Goal: Task Accomplishment & Management: Manage account settings

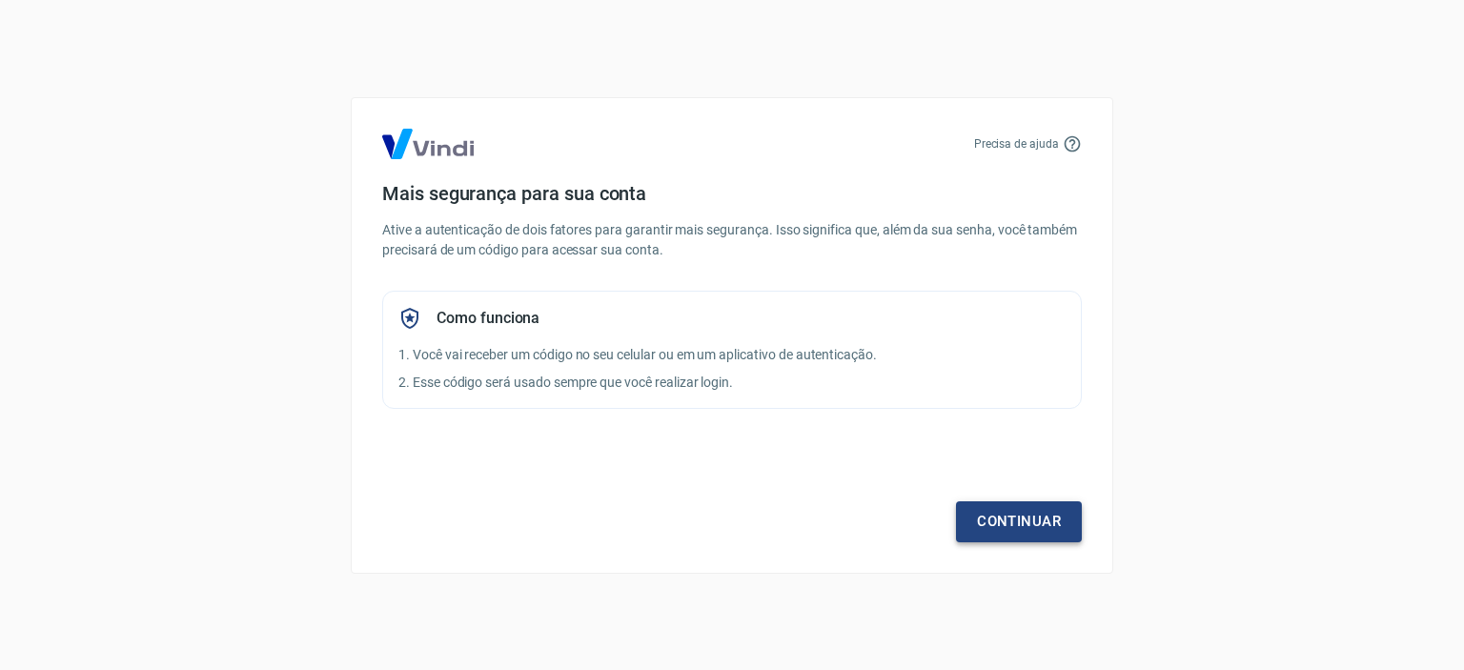
click at [1011, 530] on link "Continuar" at bounding box center [1019, 521] width 126 height 40
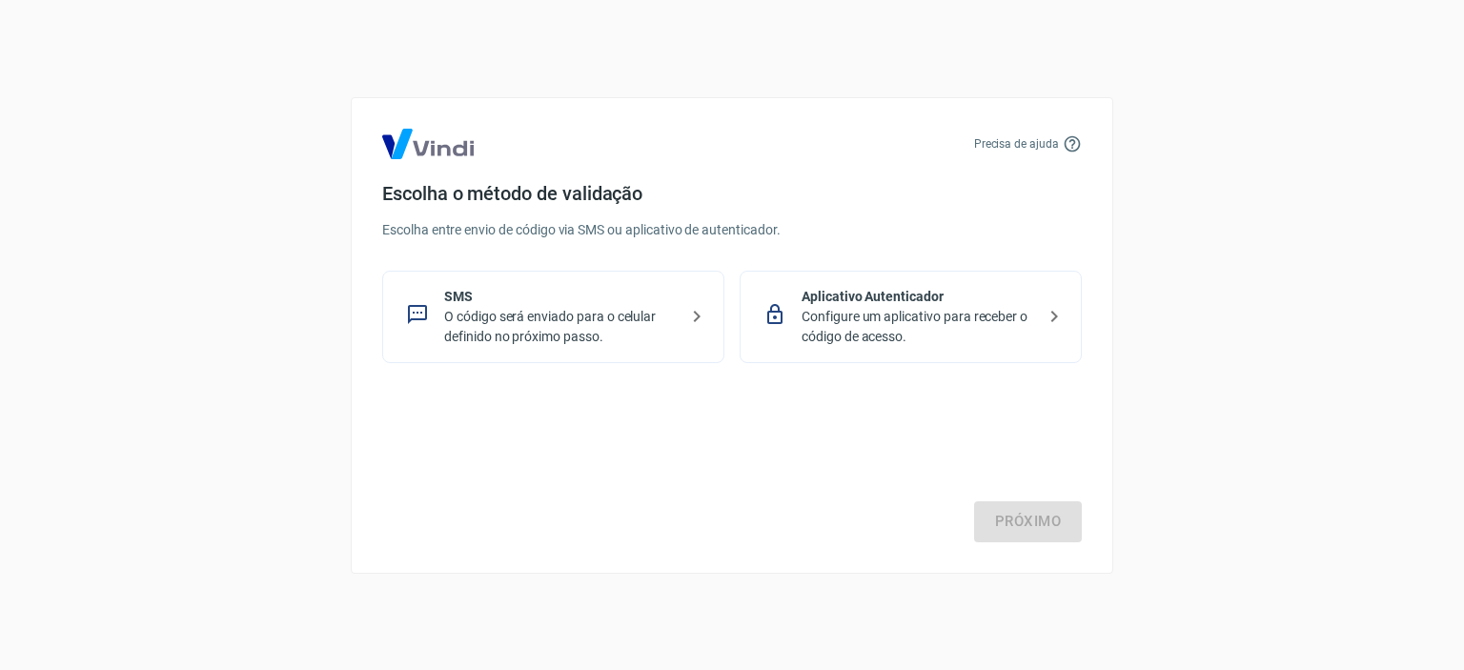
click at [641, 297] on p "SMS" at bounding box center [561, 297] width 234 height 20
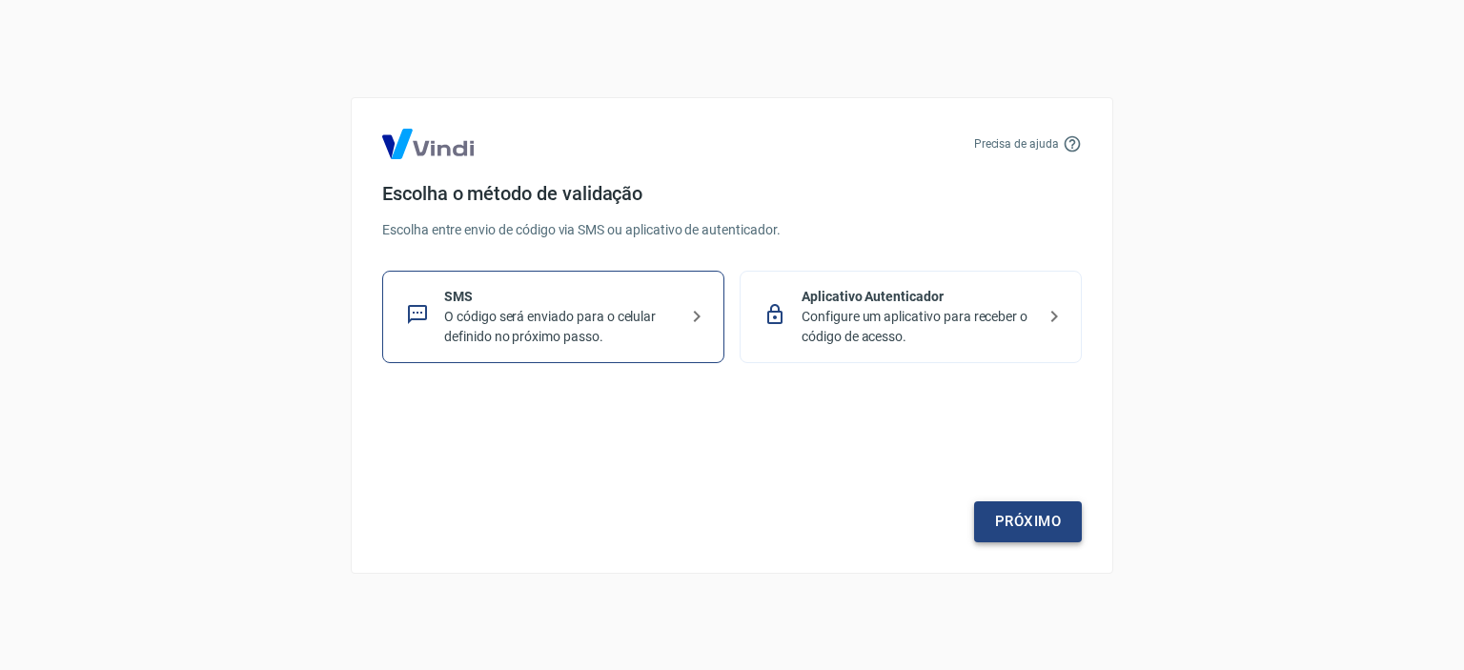
click at [999, 520] on link "Próximo" at bounding box center [1028, 521] width 108 height 40
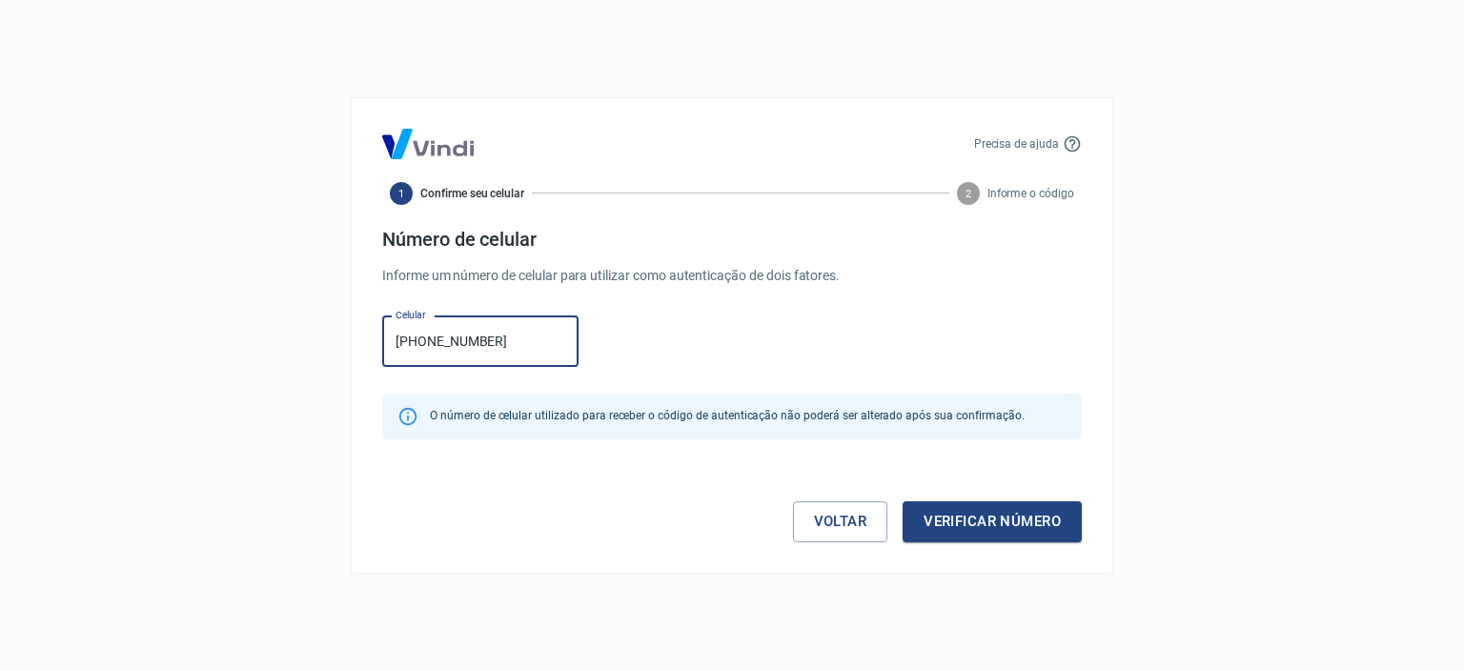
type input "[PHONE_NUMBER]"
click at [903, 501] on button "Verificar número" at bounding box center [992, 521] width 179 height 40
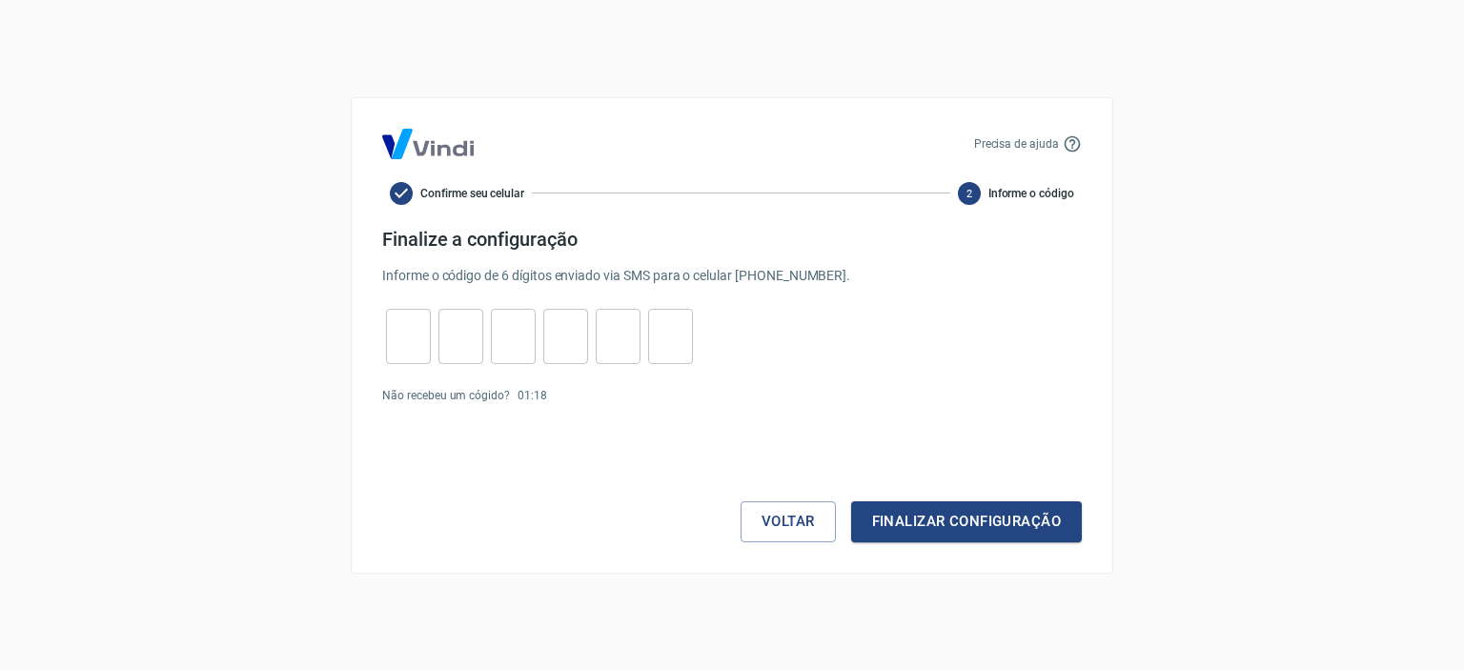
click at [409, 327] on input "tel" at bounding box center [408, 336] width 45 height 41
type input "9"
type input "6"
type input "1"
type input "6"
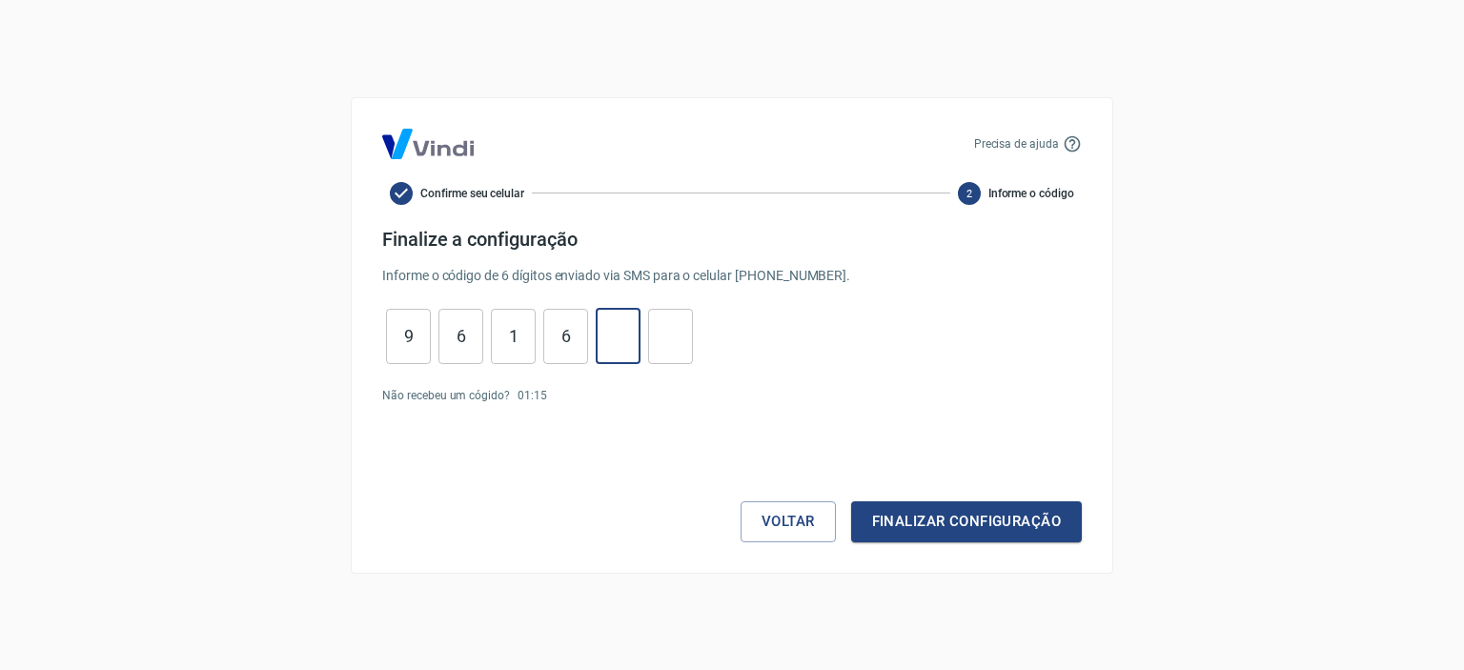
type input "4"
type input "9"
click at [926, 506] on button "Finalizar configuração" at bounding box center [966, 521] width 231 height 40
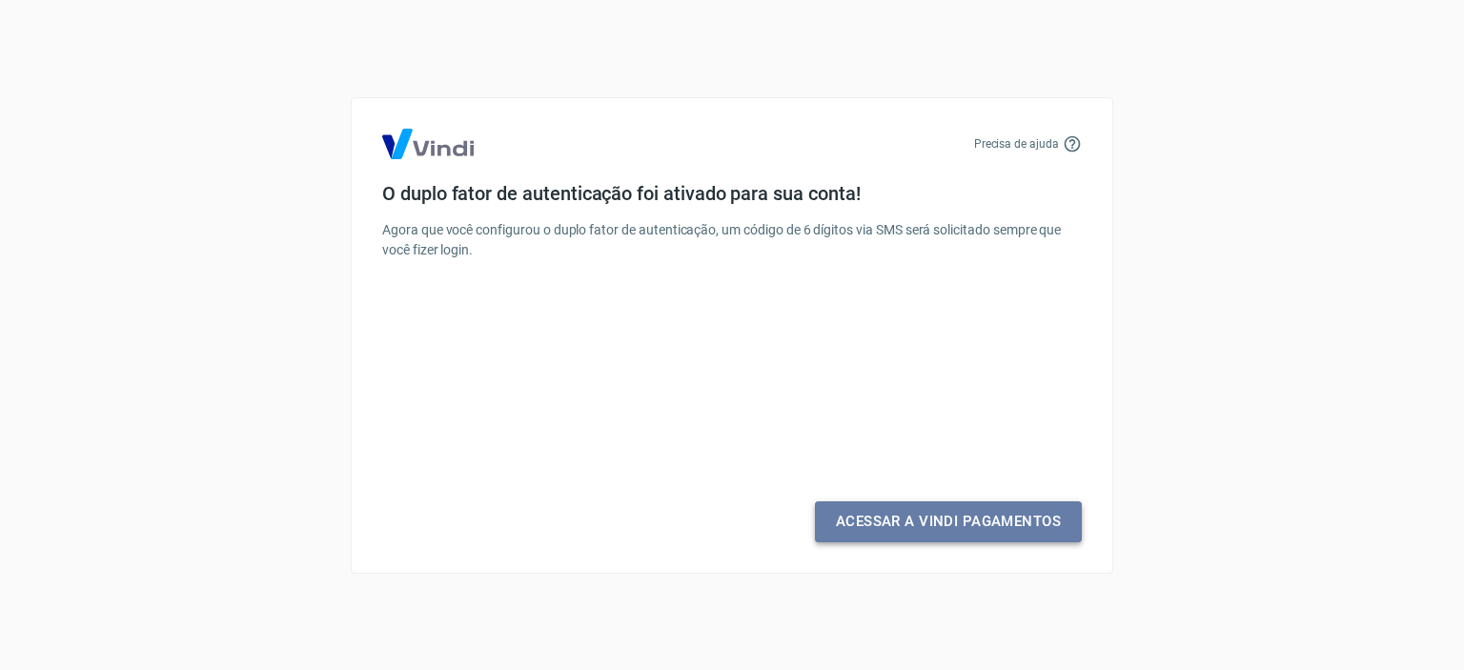
click at [929, 520] on link "Acessar a Vindi Pagamentos" at bounding box center [948, 521] width 267 height 40
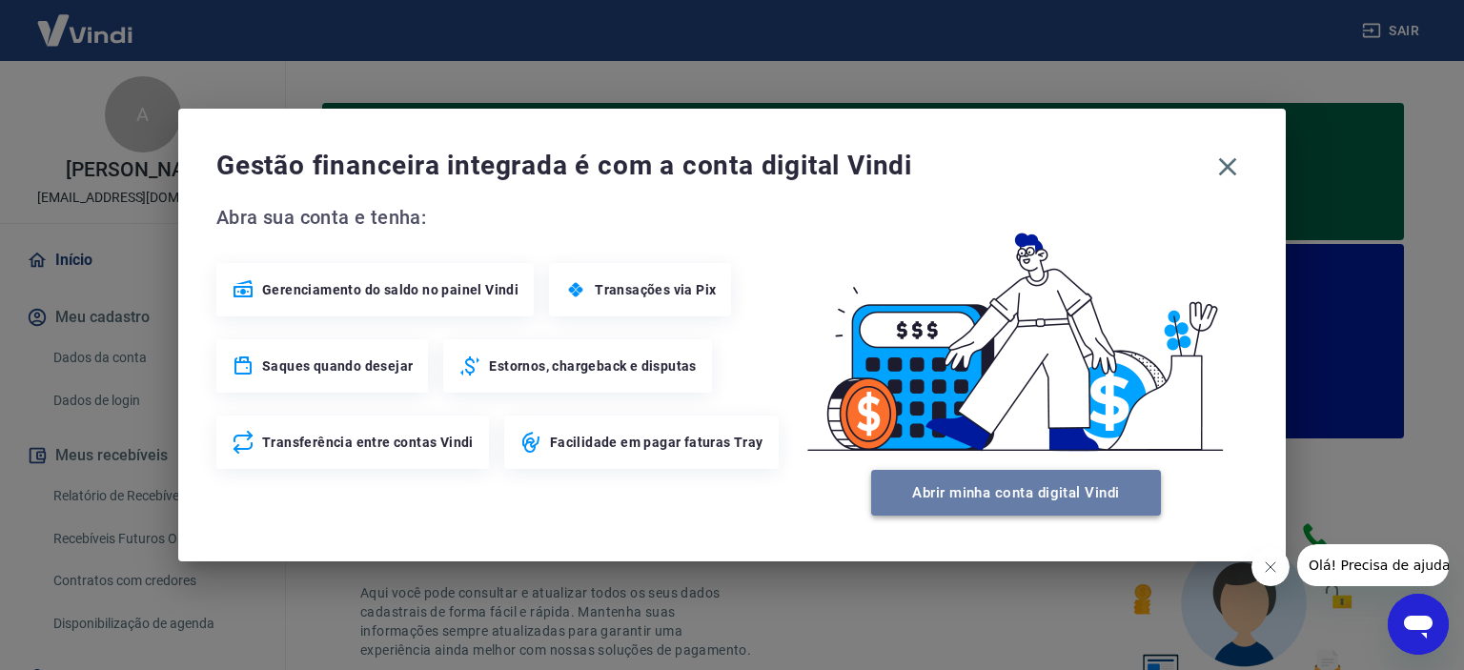
click at [978, 495] on button "Abrir minha conta digital Vindi" at bounding box center [1016, 493] width 290 height 46
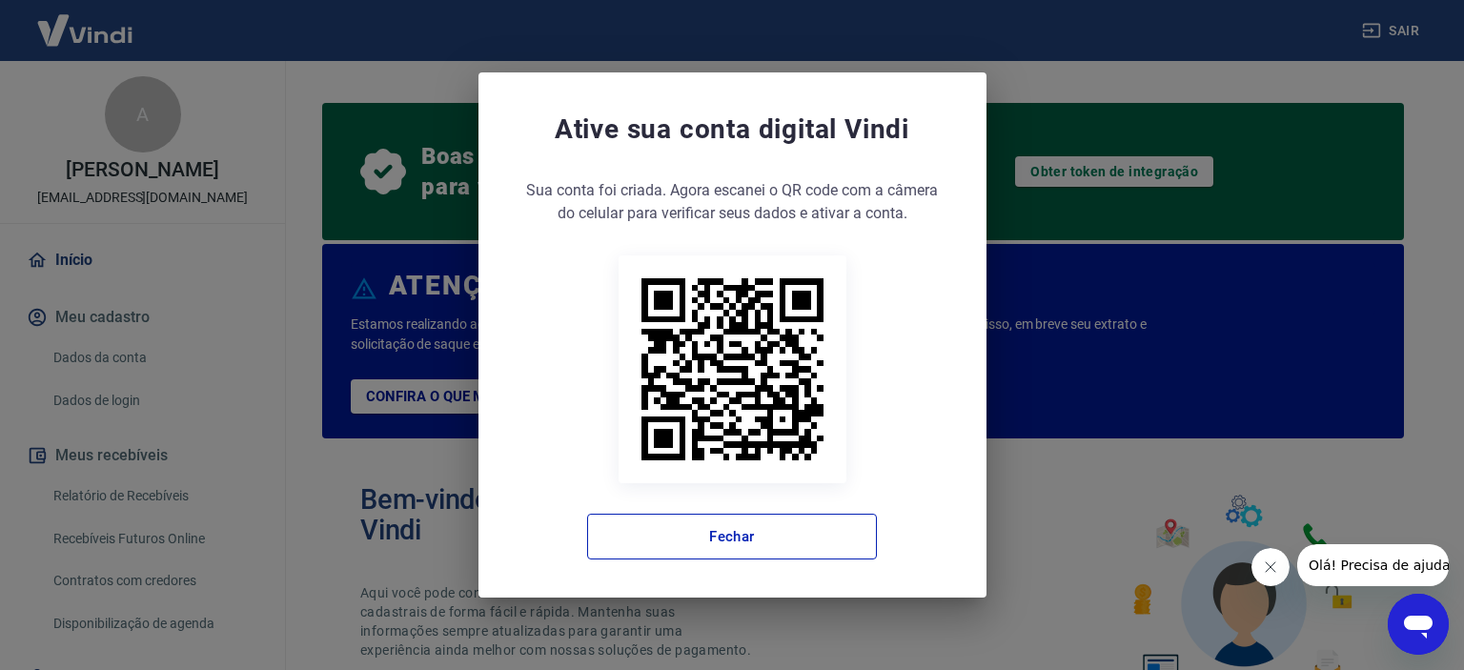
click at [883, 505] on div "Sua conta foi criada. Agora clique no botão abaixo para verificar seus dados e …" at bounding box center [733, 369] width 432 height 380
click at [783, 520] on button "Fechar" at bounding box center [732, 537] width 290 height 46
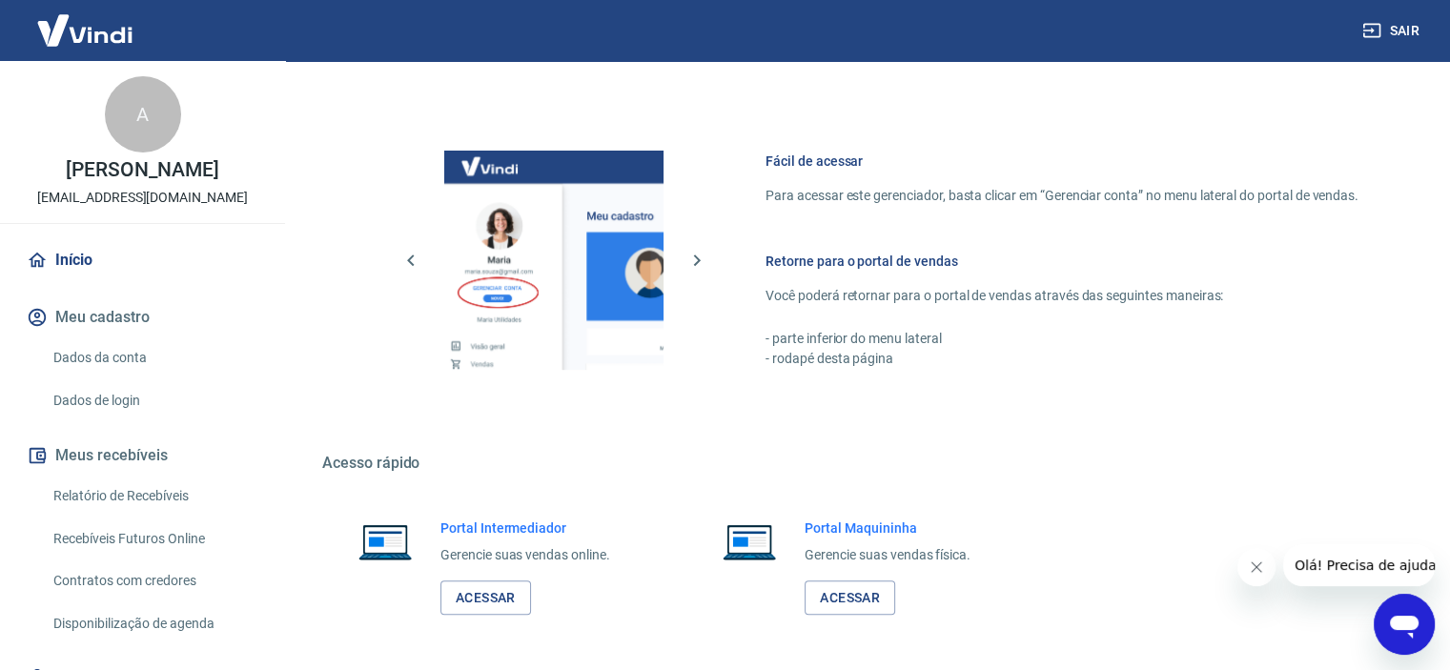
scroll to position [1173, 0]
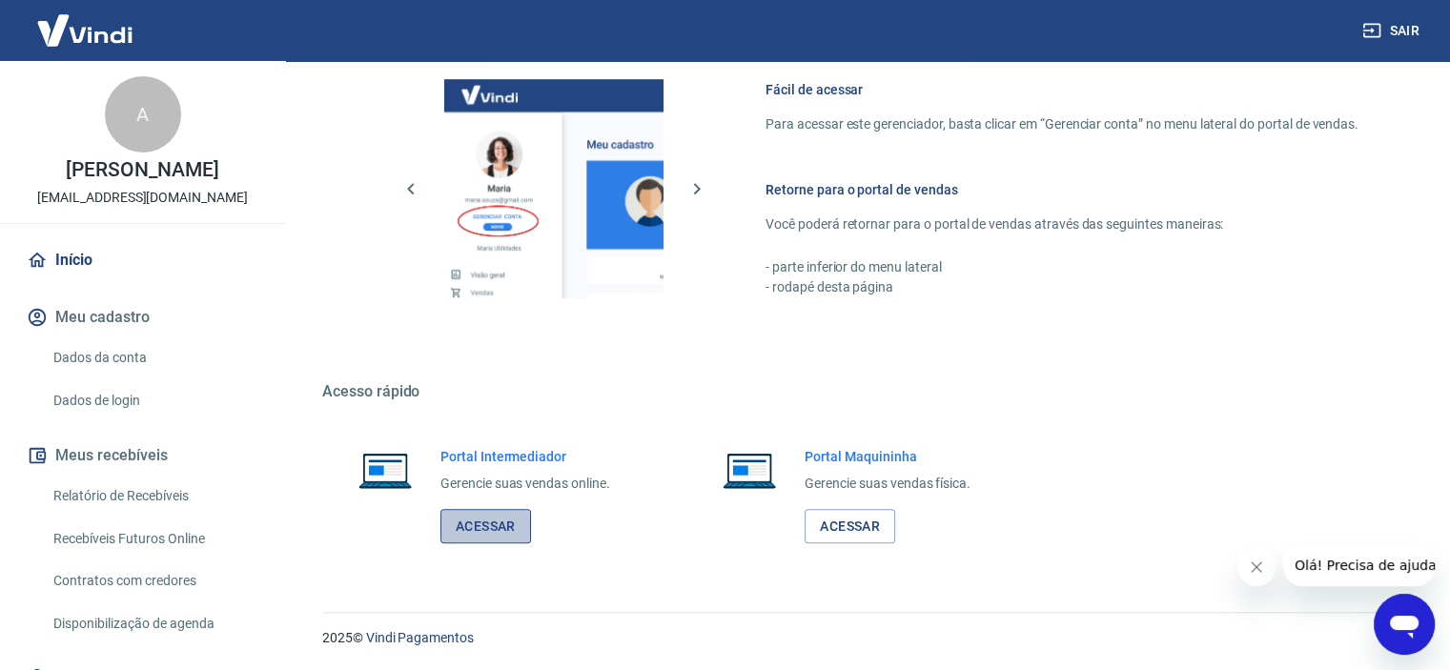
click at [480, 512] on link "Acessar" at bounding box center [485, 526] width 91 height 35
